Goal: Task Accomplishment & Management: Manage account settings

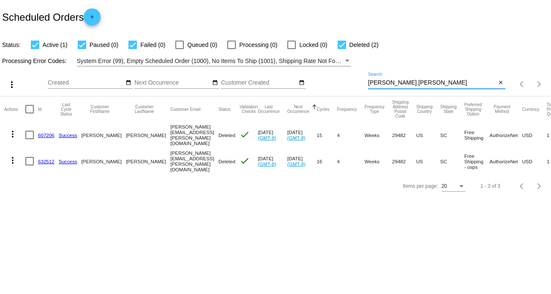
drag, startPoint x: 417, startPoint y: 82, endPoint x: 324, endPoint y: 86, distance: 93.0
click at [324, 86] on div "more_vert Sep Jan Feb Mar [DATE]" at bounding box center [275, 81] width 551 height 30
type input "grude"
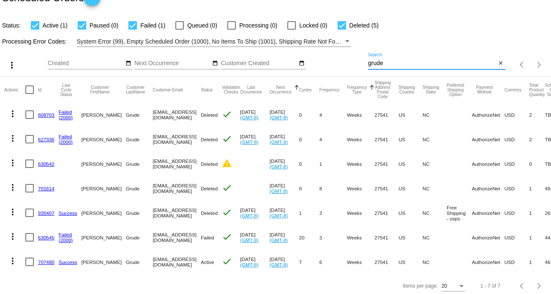
scroll to position [30, 0]
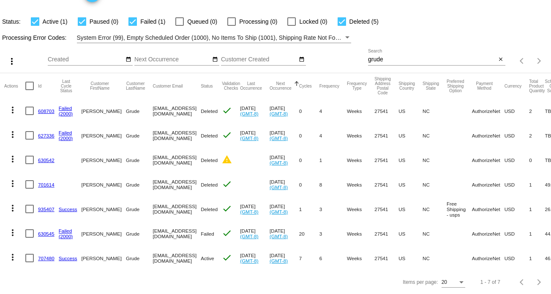
click at [45, 255] on link "707480" at bounding box center [46, 257] width 16 height 5
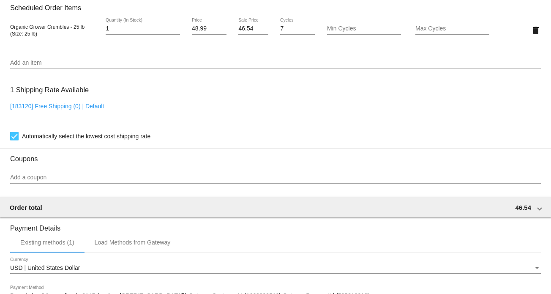
scroll to position [676, 0]
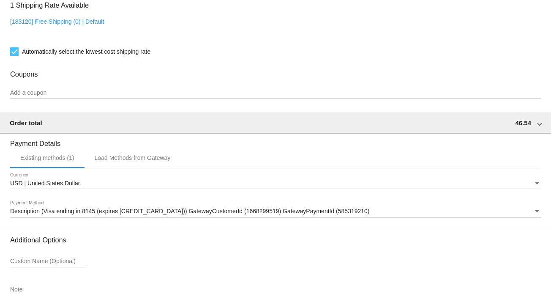
click at [95, 208] on div "Description (Visa ending in 8145 (expires [CREDIT_CARD_DATA])) GatewayCustomerI…" at bounding box center [275, 209] width 531 height 16
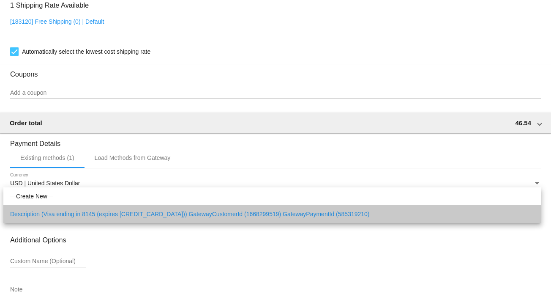
click at [99, 216] on span "Description (Visa ending in 8145 (expires [CREDIT_CARD_DATA])) GatewayCustomerI…" at bounding box center [272, 214] width 524 height 18
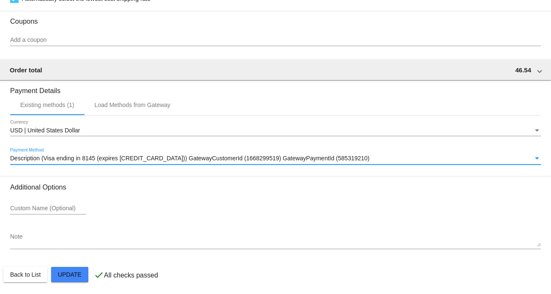
scroll to position [733, 0]
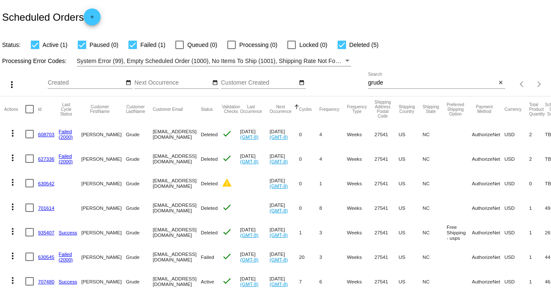
scroll to position [30, 0]
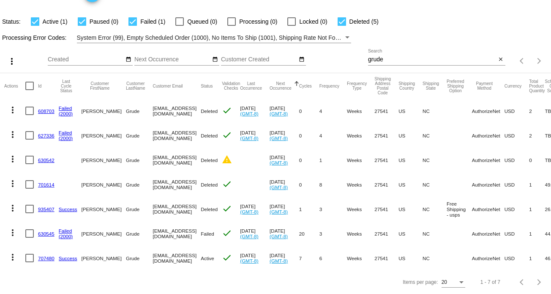
click at [41, 255] on link "707480" at bounding box center [46, 257] width 16 height 5
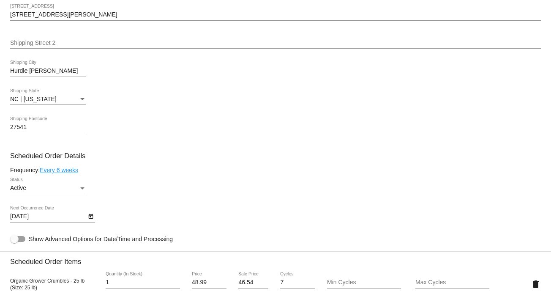
scroll to position [380, 0]
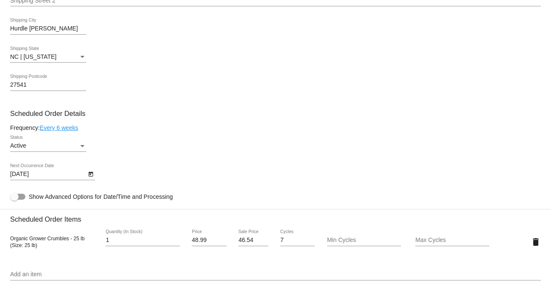
click at [91, 172] on icon "Open calendar" at bounding box center [91, 174] width 6 height 10
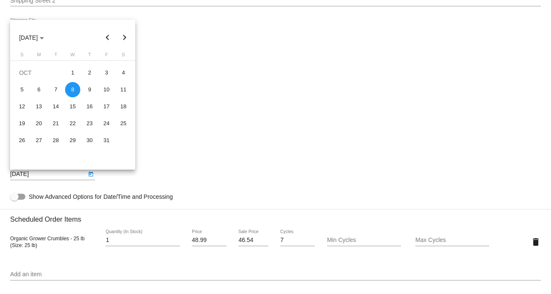
click at [110, 41] on button "Previous month" at bounding box center [107, 37] width 17 height 17
click at [60, 142] on div "23" at bounding box center [55, 140] width 15 height 15
type input "[DATE]"
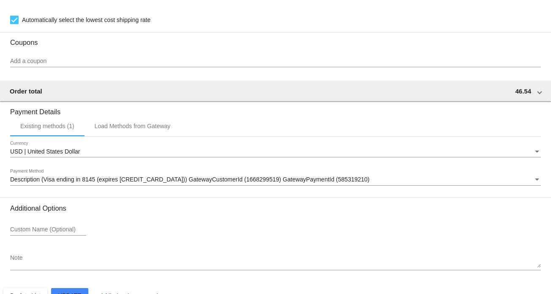
scroll to position [733, 0]
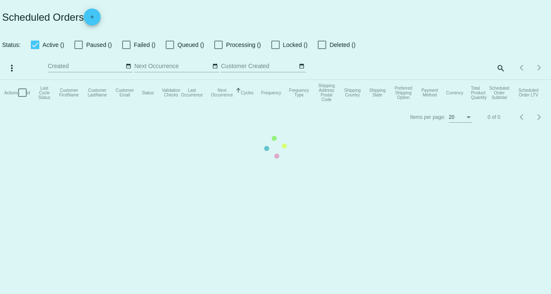
checkbox input "true"
